Goal: Use online tool/utility: Utilize a website feature to perform a specific function

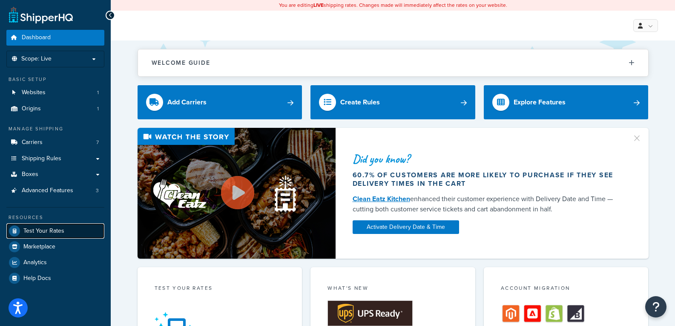
click at [56, 235] on span "Test Your Rates" at bounding box center [43, 230] width 41 height 7
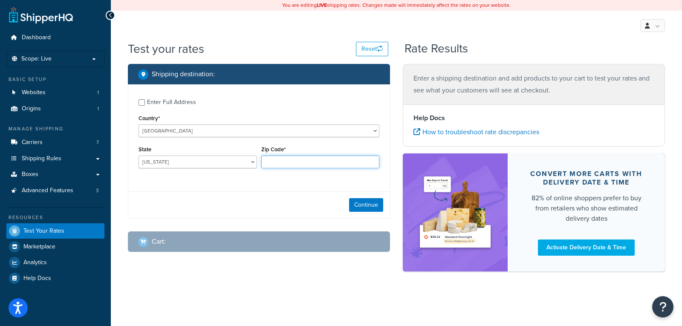
click at [276, 158] on input "Zip Code*" at bounding box center [320, 161] width 118 height 13
paste input "53204"
type input "53204"
click at [229, 165] on select "[US_STATE] [US_STATE] [US_STATE] [US_STATE] [US_STATE] Armed Forces Americas Ar…" at bounding box center [197, 161] width 118 height 13
select select "WI"
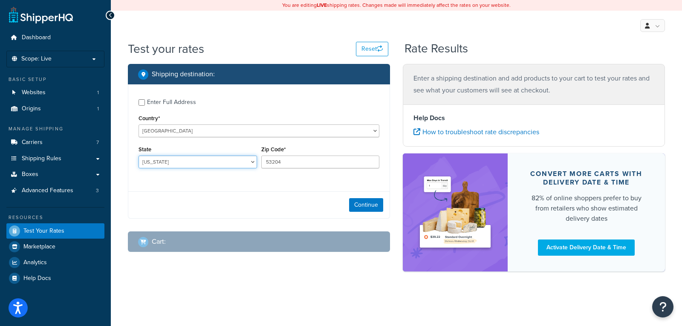
click at [138, 155] on select "[US_STATE] [US_STATE] [US_STATE] [US_STATE] [US_STATE] Armed Forces Americas Ar…" at bounding box center [197, 161] width 118 height 13
click at [373, 206] on button "Continue" at bounding box center [366, 205] width 34 height 14
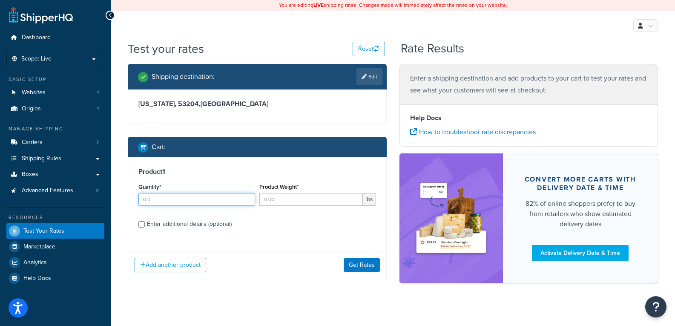
click at [161, 202] on input "Quantity*" at bounding box center [196, 199] width 117 height 13
click at [167, 219] on div "Product 1 Quantity* Product Weight* lbs Enter additional details (optional)" at bounding box center [257, 200] width 258 height 87
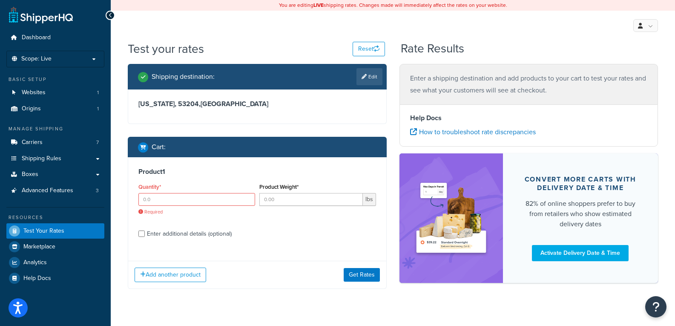
click at [155, 232] on div "Enter additional details (optional)" at bounding box center [189, 234] width 85 height 12
click at [145, 232] on input "Enter additional details (optional)" at bounding box center [141, 233] width 6 height 6
checkbox input "true"
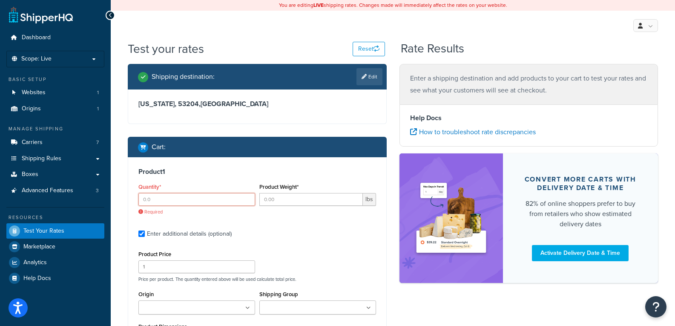
click at [152, 203] on input "Quantity*" at bounding box center [196, 199] width 117 height 13
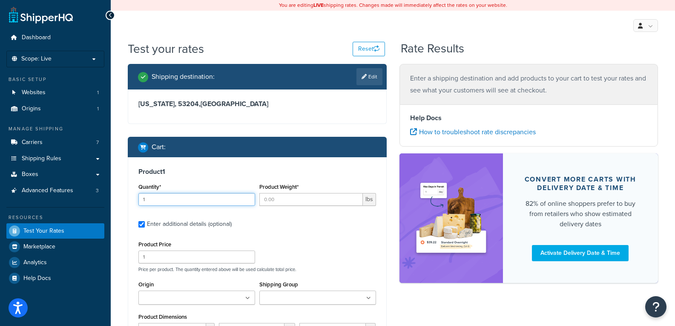
type input "1"
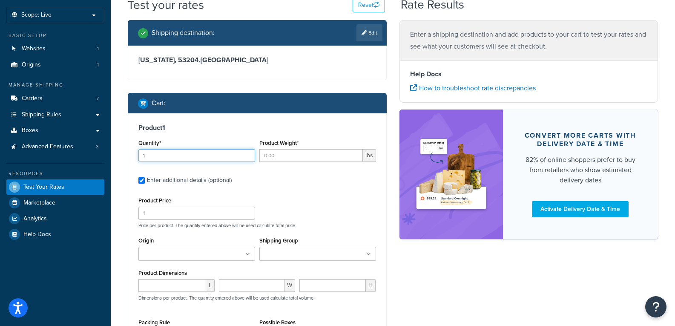
scroll to position [45, 0]
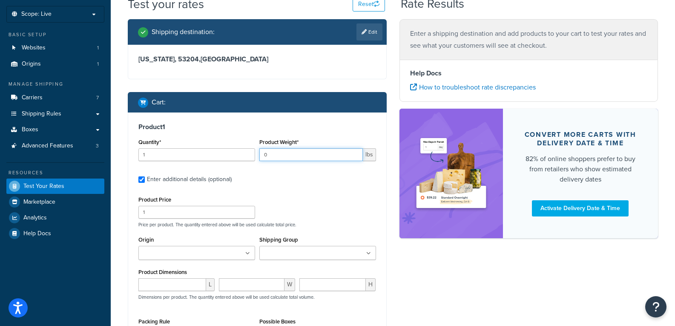
click at [355, 155] on input "0" at bounding box center [311, 154] width 104 height 13
drag, startPoint x: 314, startPoint y: 153, endPoint x: 173, endPoint y: 158, distance: 141.5
click at [173, 158] on div "Quantity* 1 Product Weight* 0 lbs" at bounding box center [257, 151] width 242 height 31
type input "15.5"
click at [196, 218] on input "1" at bounding box center [196, 212] width 117 height 13
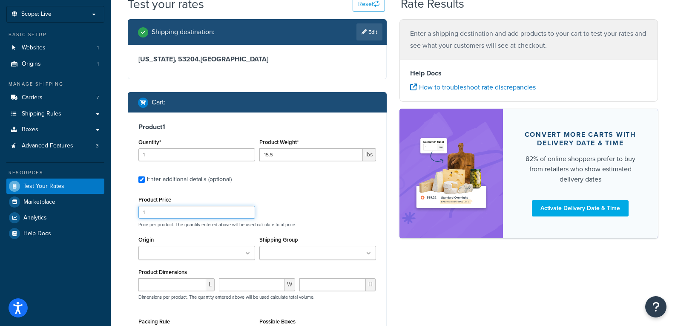
paste input "349.99"
type input "1349.99"
click at [181, 285] on input "number" at bounding box center [172, 284] width 68 height 13
type input "26"
type input "12"
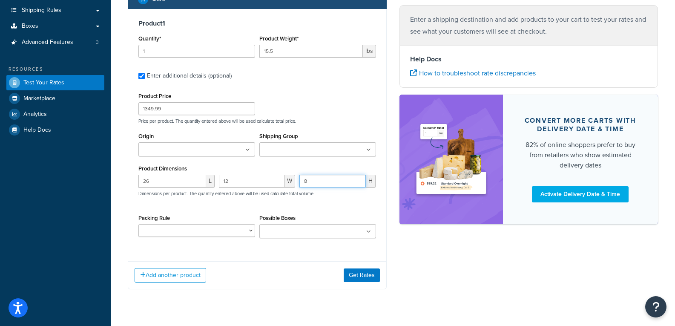
scroll to position [167, 0]
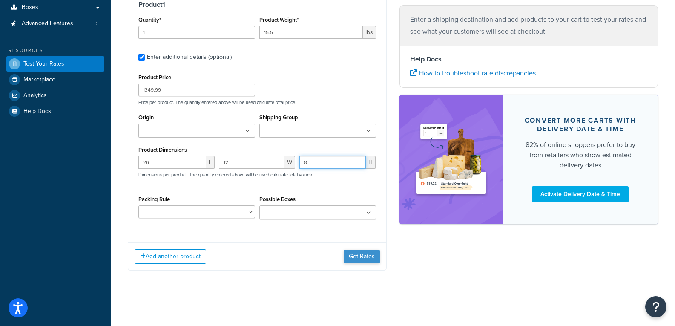
type input "8"
click at [368, 258] on button "Get Rates" at bounding box center [362, 257] width 36 height 14
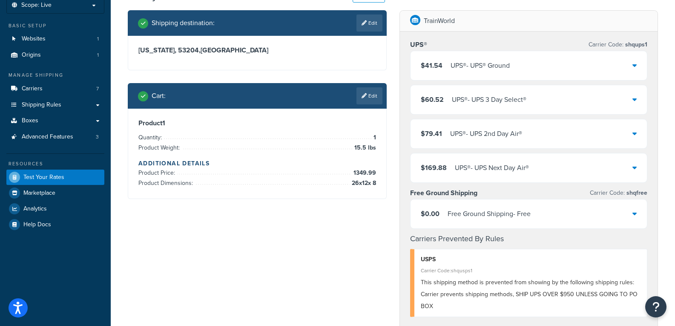
scroll to position [0, 0]
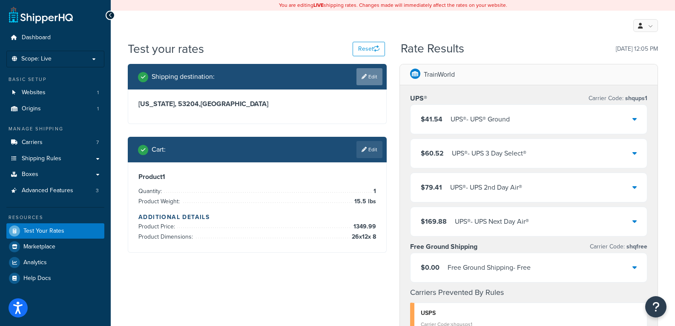
click at [372, 72] on link "Edit" at bounding box center [370, 76] width 26 height 17
select select "WI"
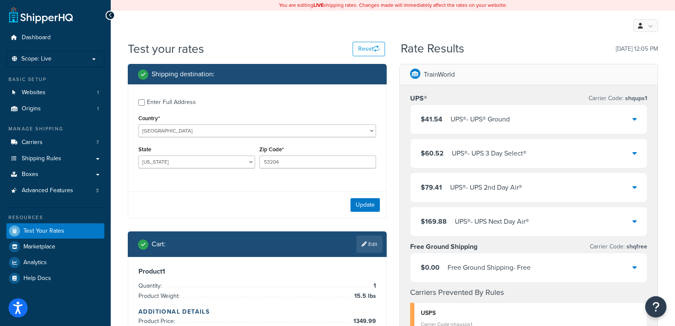
click at [176, 106] on div "Enter Full Address" at bounding box center [171, 102] width 49 height 12
click at [145, 106] on input "Enter Full Address" at bounding box center [141, 102] width 6 height 6
checkbox input "true"
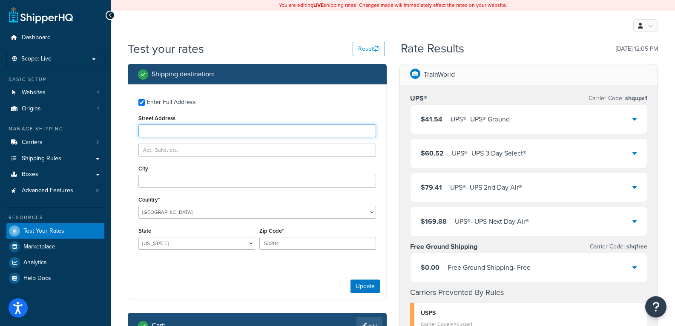
click at [179, 137] on input "Street Address" at bounding box center [257, 130] width 238 height 13
paste input "[STREET_ADDRESS]"
type input "[STREET_ADDRESS]"
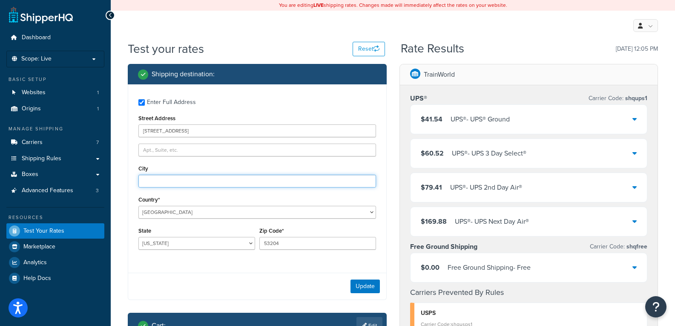
click at [225, 180] on input "City" at bounding box center [257, 181] width 238 height 13
paste input "[GEOGRAPHIC_DATA]"
type input "[GEOGRAPHIC_DATA]"
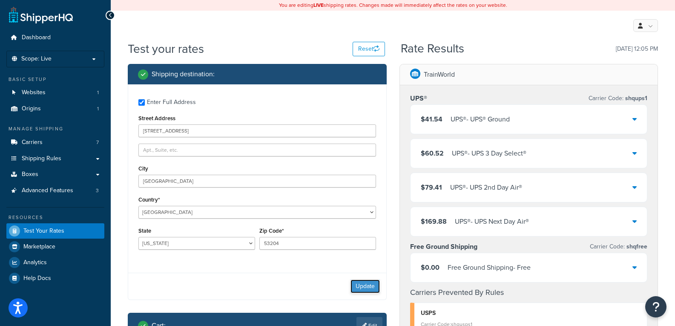
click at [367, 288] on button "Update" at bounding box center [365, 286] width 29 height 14
